Goal: Find specific page/section: Find specific page/section

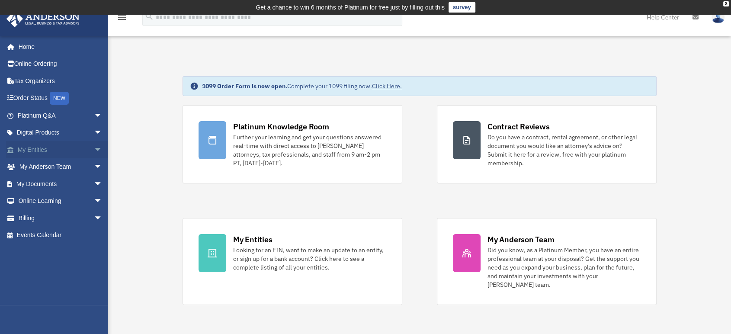
click at [94, 153] on span "arrow_drop_down" at bounding box center [102, 150] width 17 height 18
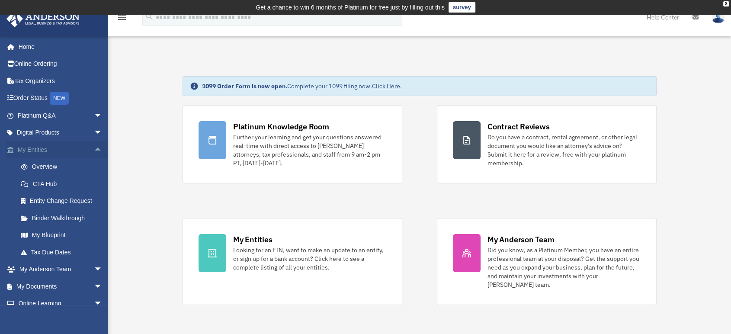
click at [94, 151] on span "arrow_drop_up" at bounding box center [102, 150] width 17 height 18
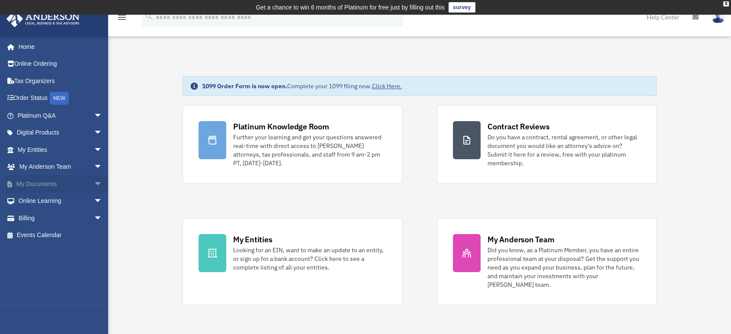
click at [59, 187] on link "My Documents arrow_drop_down" at bounding box center [60, 183] width 109 height 17
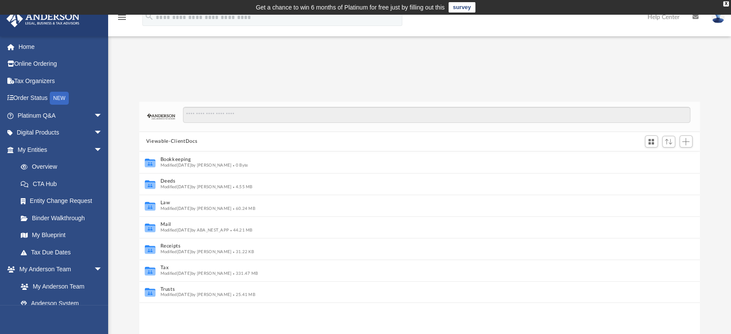
scroll to position [7, 7]
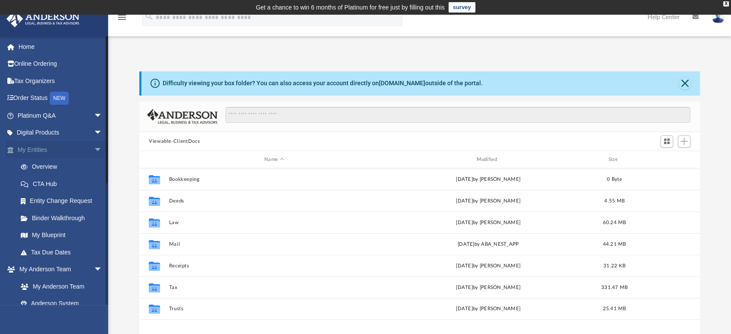
click at [31, 151] on link "My Entities arrow_drop_down" at bounding box center [60, 149] width 109 height 17
click at [94, 148] on span "arrow_drop_down" at bounding box center [102, 150] width 17 height 18
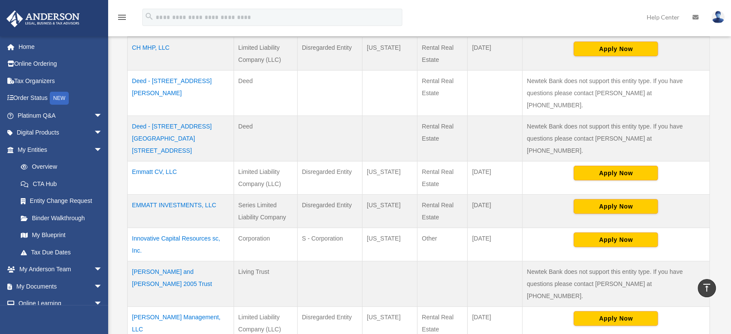
scroll to position [226, 0]
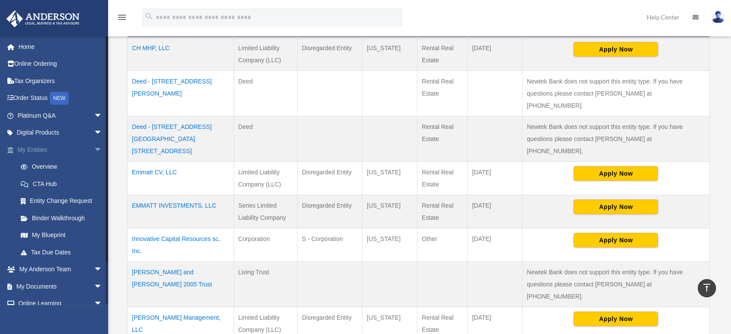
click at [39, 154] on link "My Entities arrow_drop_down" at bounding box center [60, 149] width 109 height 17
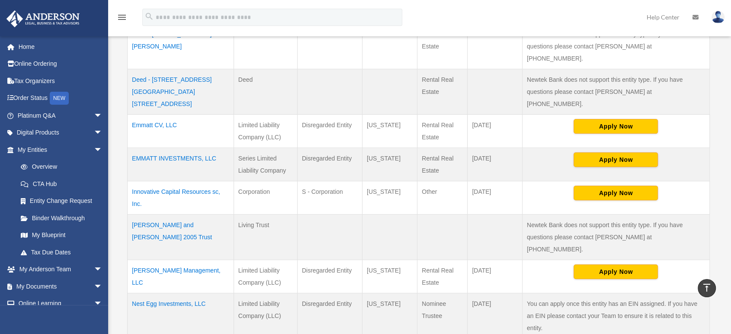
scroll to position [272, 0]
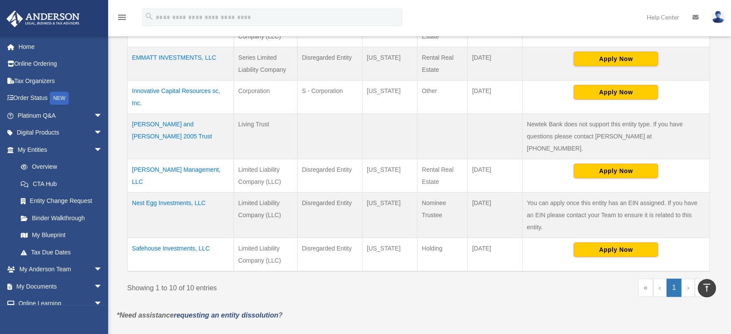
scroll to position [394, 0]
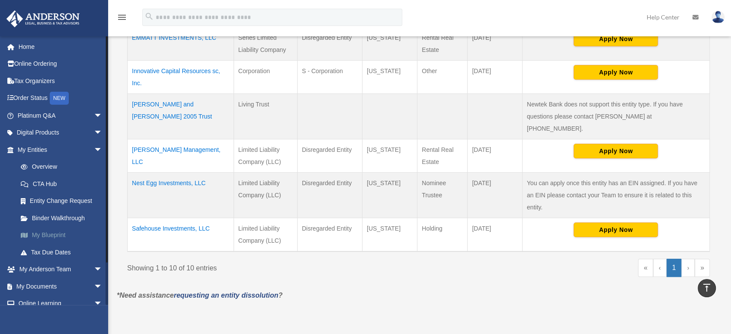
click at [58, 234] on link "My Blueprint" at bounding box center [63, 235] width 103 height 17
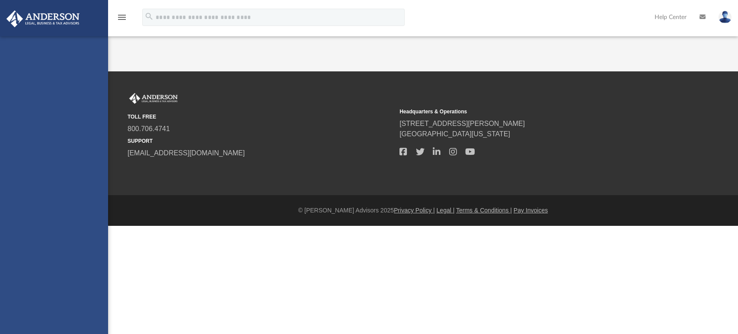
click at [58, 234] on div "[EMAIL_ADDRESS][DOMAIN_NAME] Sign Out [EMAIL_ADDRESS][DOMAIN_NAME] Home Online …" at bounding box center [54, 203] width 108 height 334
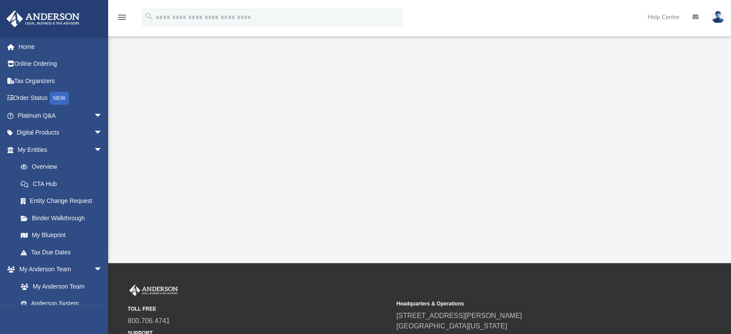
scroll to position [184, 0]
